Goal: Task Accomplishment & Management: Manage account settings

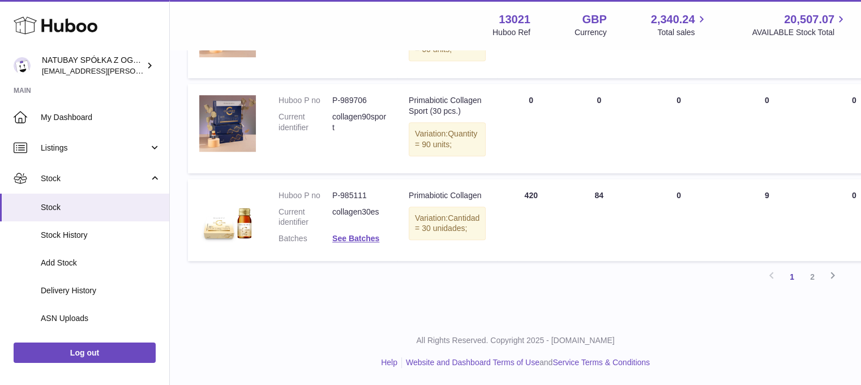
click at [819, 272] on link "2" at bounding box center [813, 277] width 20 height 20
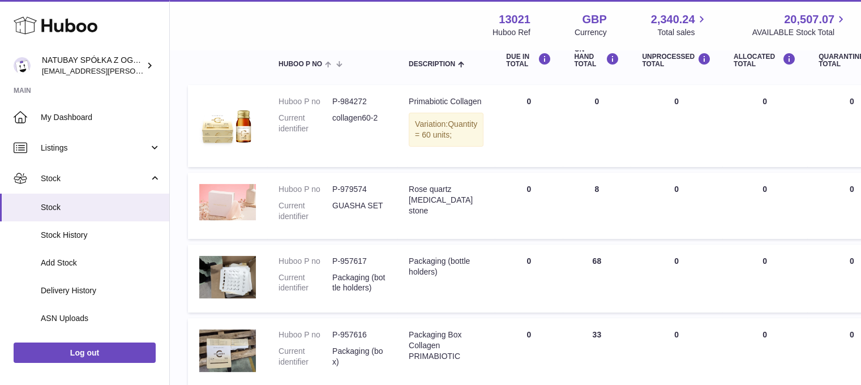
scroll to position [51, 0]
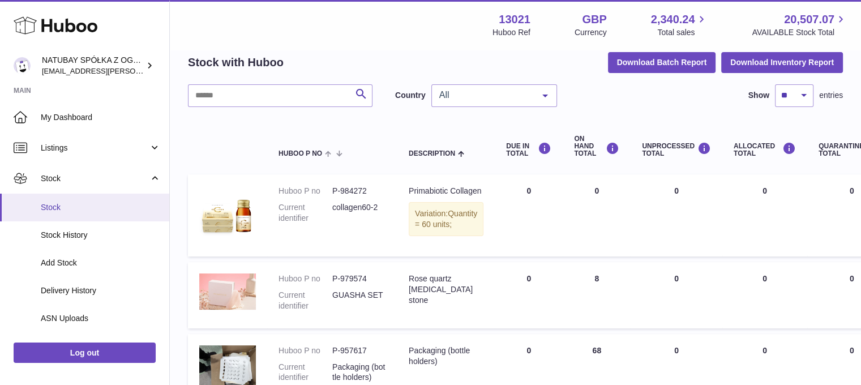
click at [49, 210] on span "Stock" at bounding box center [101, 207] width 120 height 11
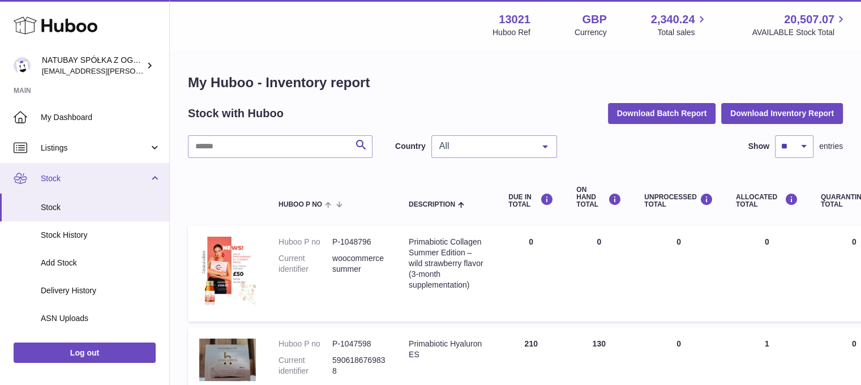
click at [106, 178] on span "Stock" at bounding box center [95, 178] width 108 height 11
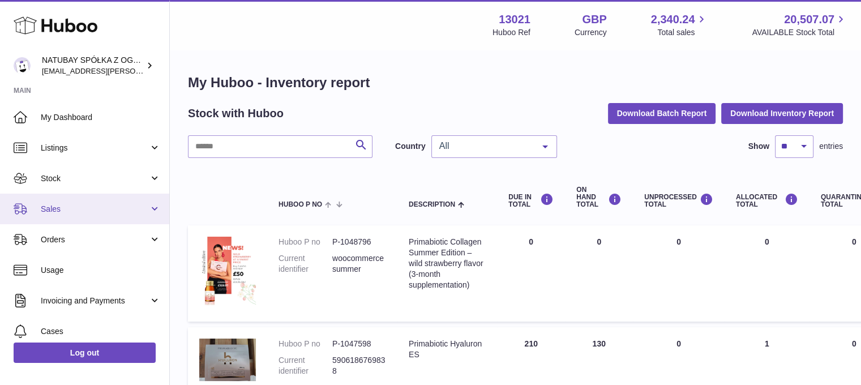
click at [76, 215] on link "Sales" at bounding box center [84, 209] width 169 height 31
click at [75, 211] on span "Sales" at bounding box center [95, 209] width 108 height 11
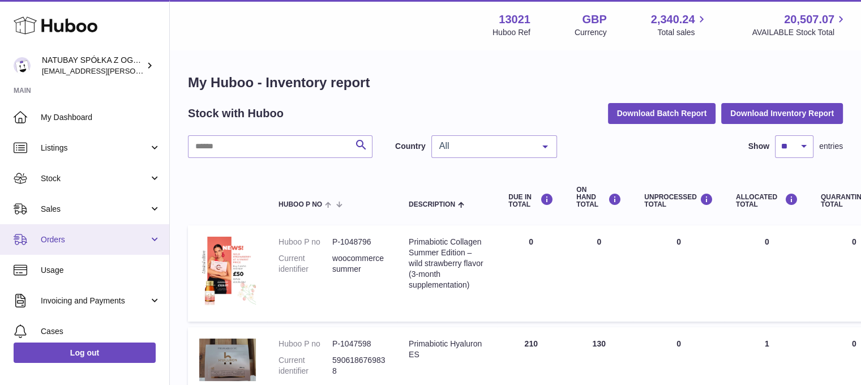
click at [72, 249] on link "Orders" at bounding box center [84, 239] width 169 height 31
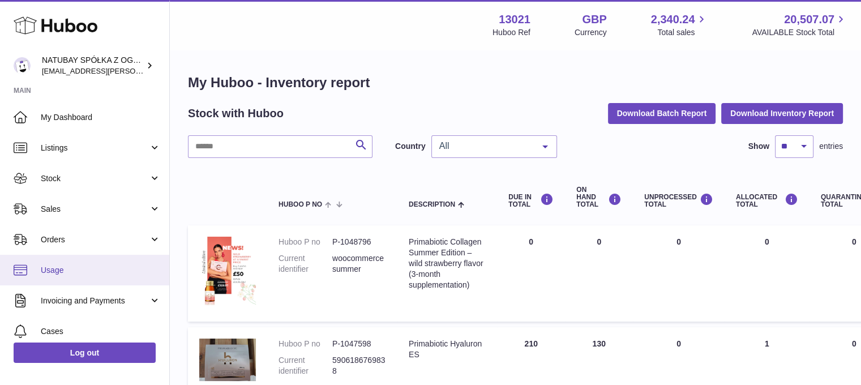
click at [70, 275] on span "Usage" at bounding box center [101, 270] width 120 height 11
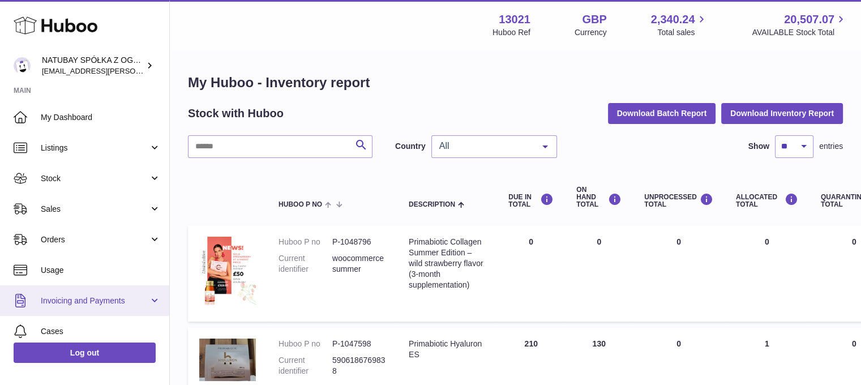
click at [86, 305] on link "Invoicing and Payments" at bounding box center [84, 300] width 169 height 31
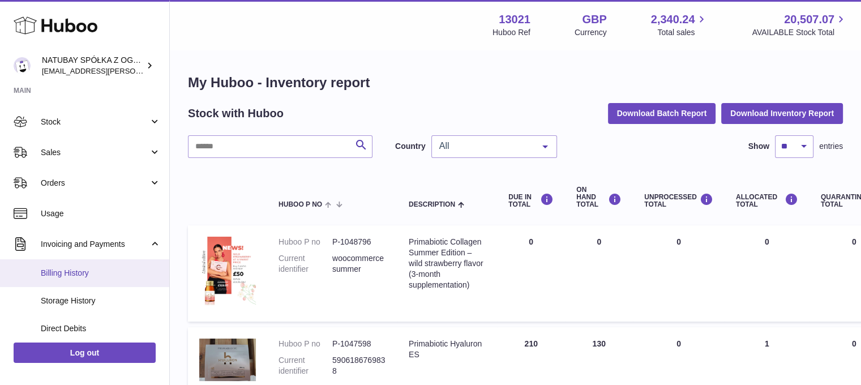
click at [92, 272] on span "Billing History" at bounding box center [101, 273] width 120 height 11
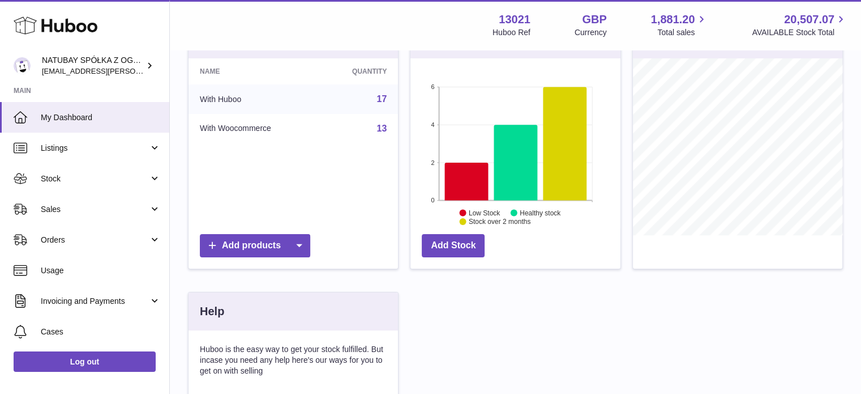
scroll to position [283, 0]
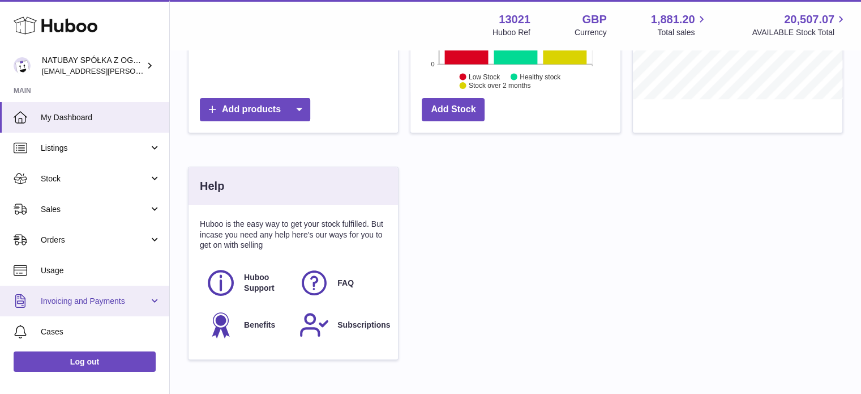
click at [85, 302] on span "Invoicing and Payments" at bounding box center [95, 301] width 108 height 11
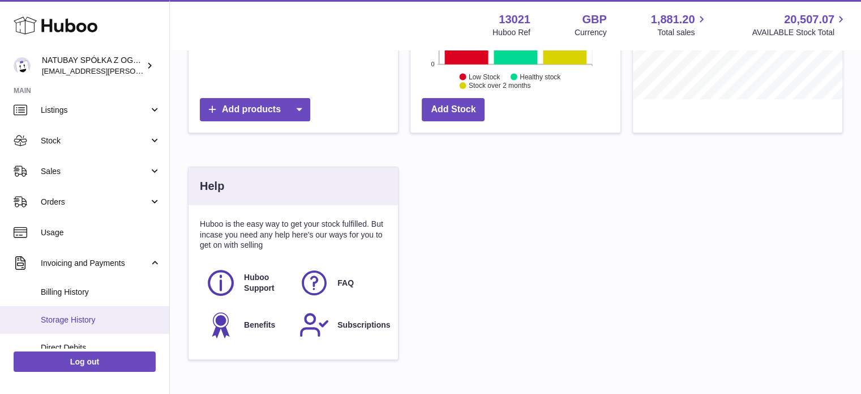
scroll to position [57, 0]
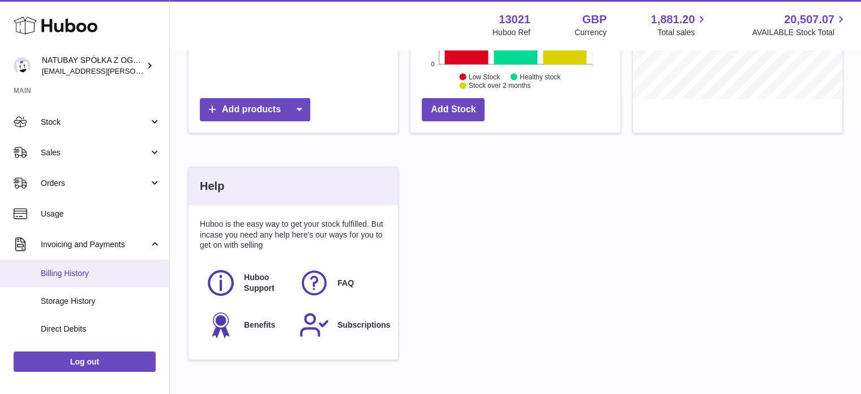
click at [75, 283] on link "Billing History" at bounding box center [84, 273] width 169 height 28
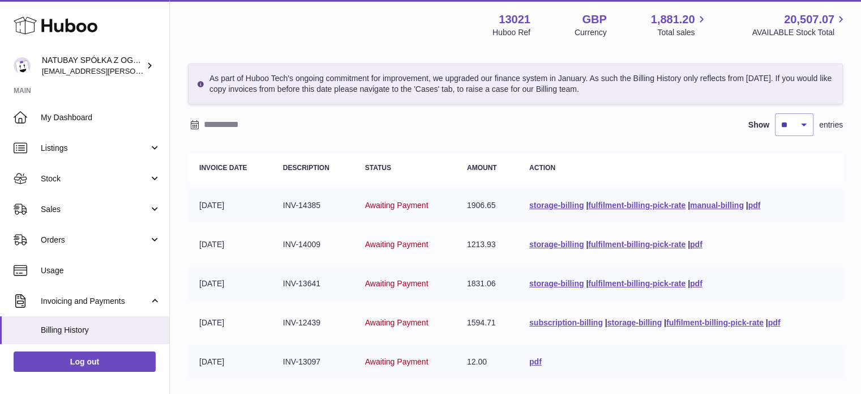
scroll to position [57, 0]
